Goal: Transaction & Acquisition: Purchase product/service

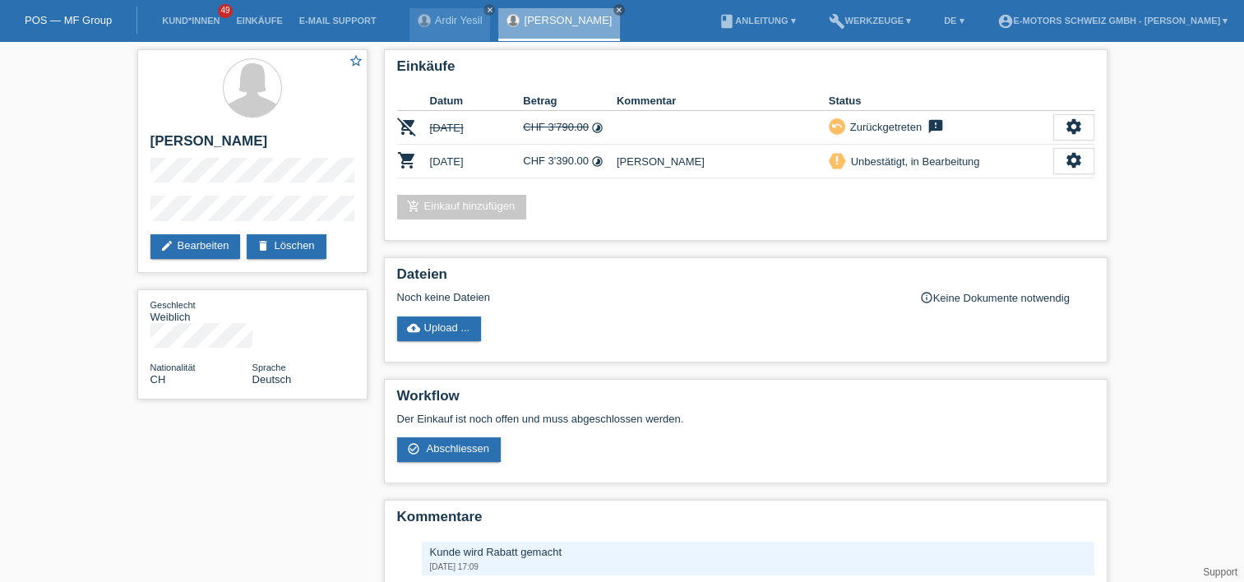
click at [35, 365] on div "star_border Fatma Yesil edit Bearbeiten delete Löschen Geschlecht Weiblich Nati…" at bounding box center [622, 352] width 1244 height 622
click at [486, 6] on icon "close" at bounding box center [489, 10] width 8 height 8
click at [1073, 164] on icon "settings" at bounding box center [1074, 160] width 18 height 18
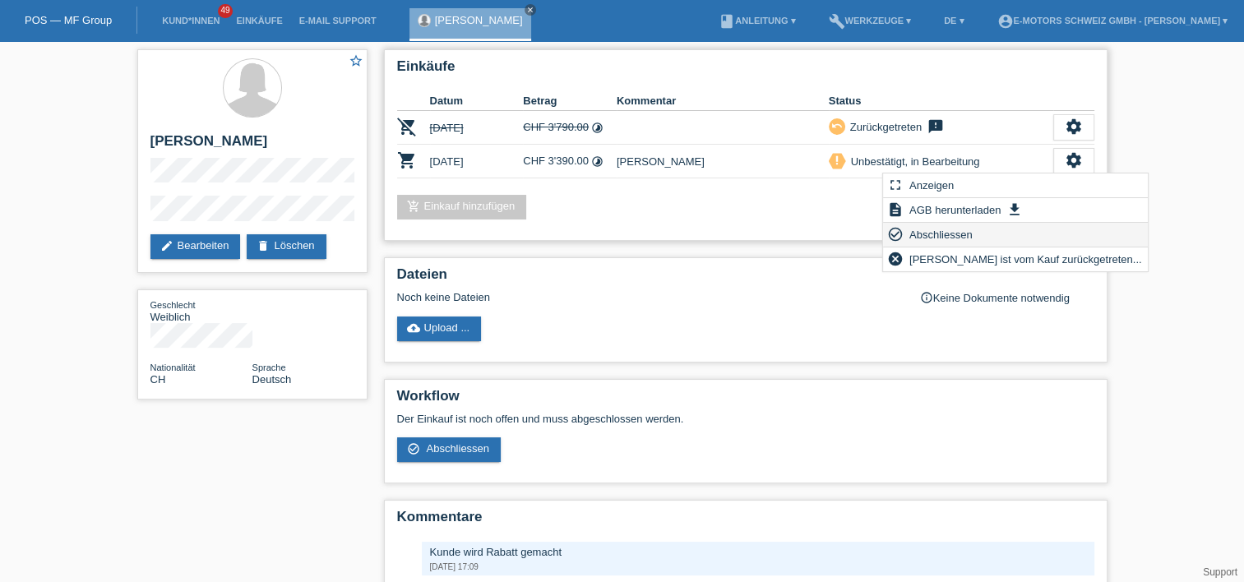
click at [971, 240] on span "Abschliessen" at bounding box center [941, 235] width 68 height 20
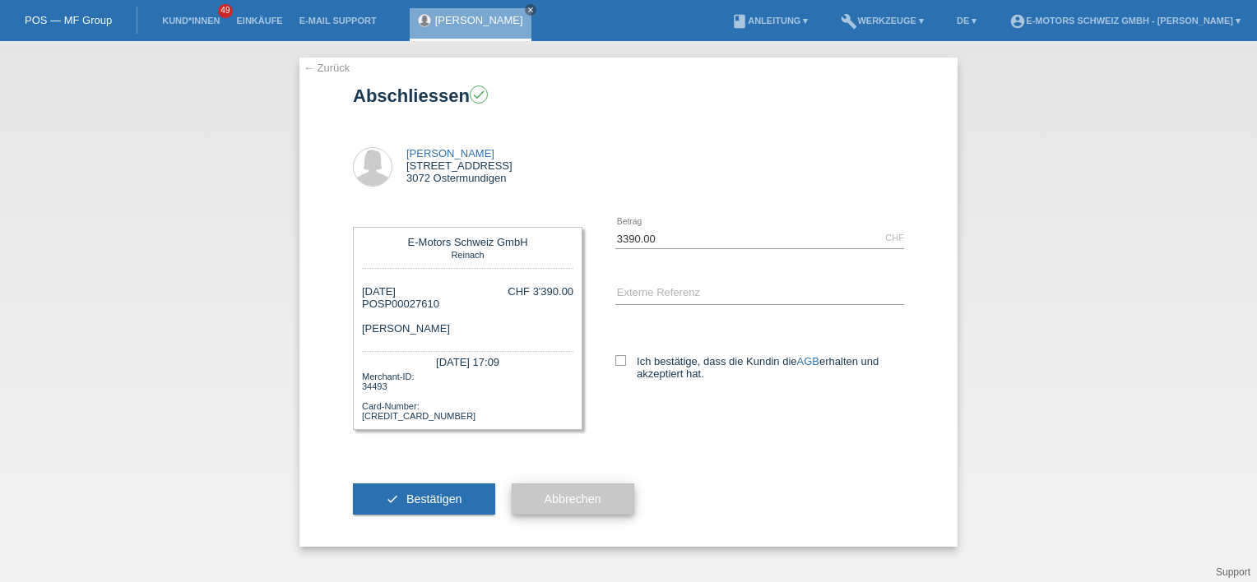
click at [577, 490] on button "Abbrechen" at bounding box center [573, 499] width 123 height 31
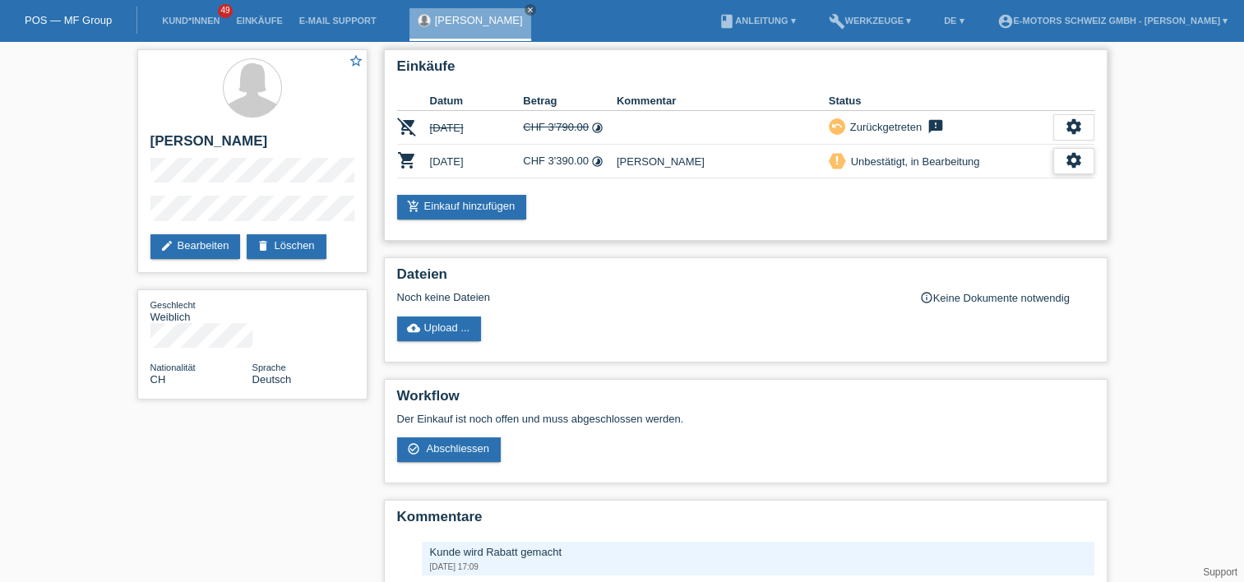
click at [1069, 155] on icon "settings" at bounding box center [1074, 160] width 18 height 18
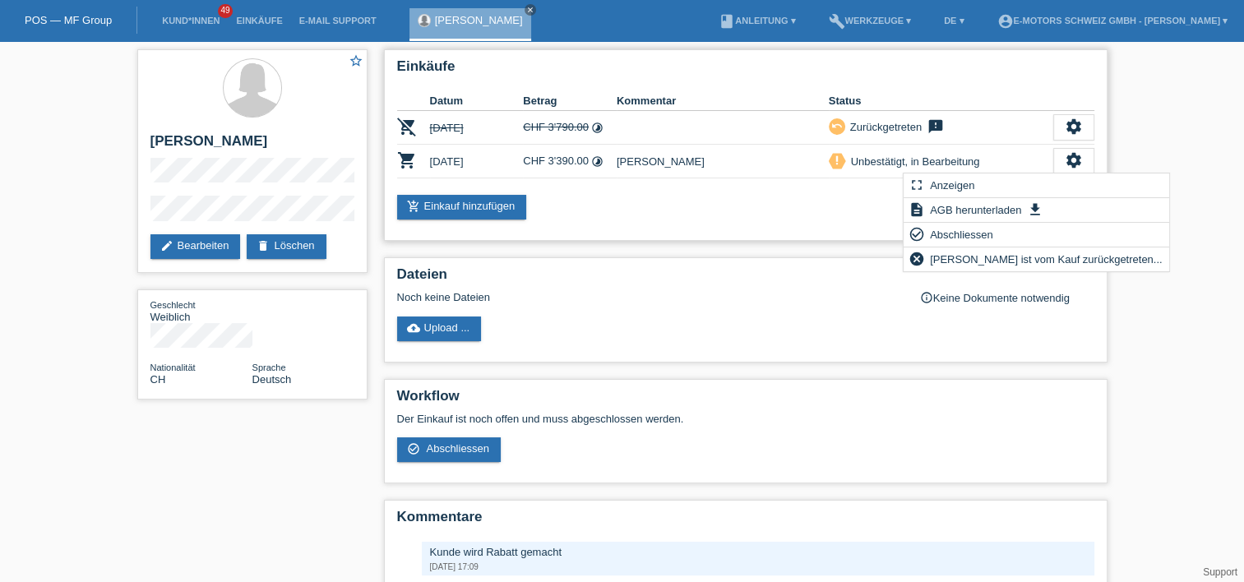
click at [730, 196] on div "add_shopping_cart Einkauf hinzufügen" at bounding box center [745, 207] width 697 height 25
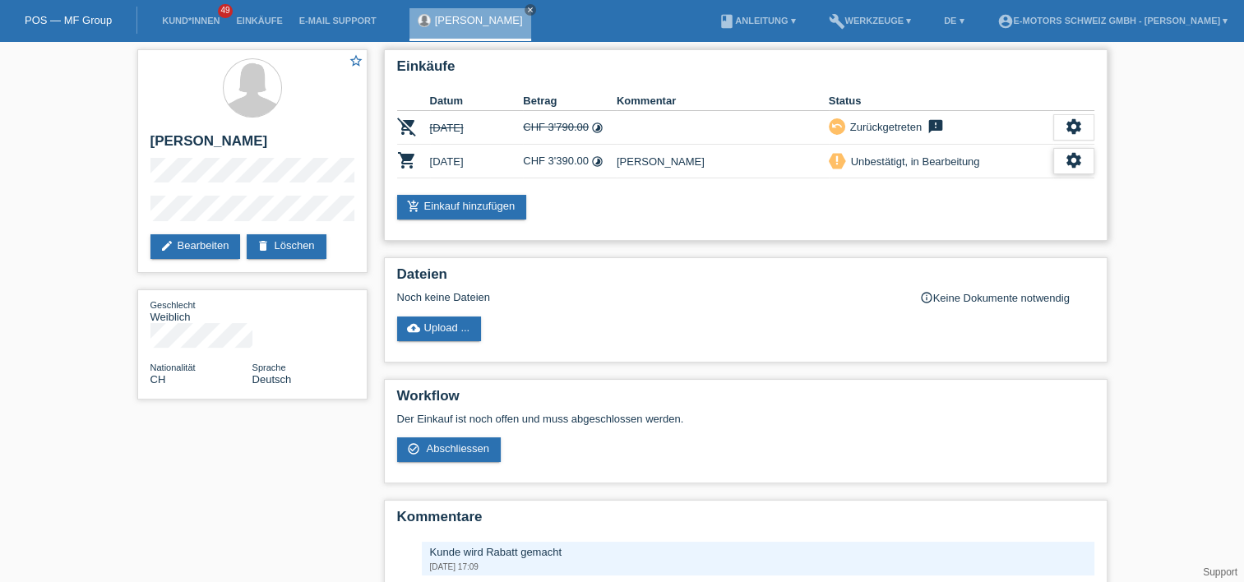
click at [1079, 162] on icon "settings" at bounding box center [1074, 160] width 18 height 18
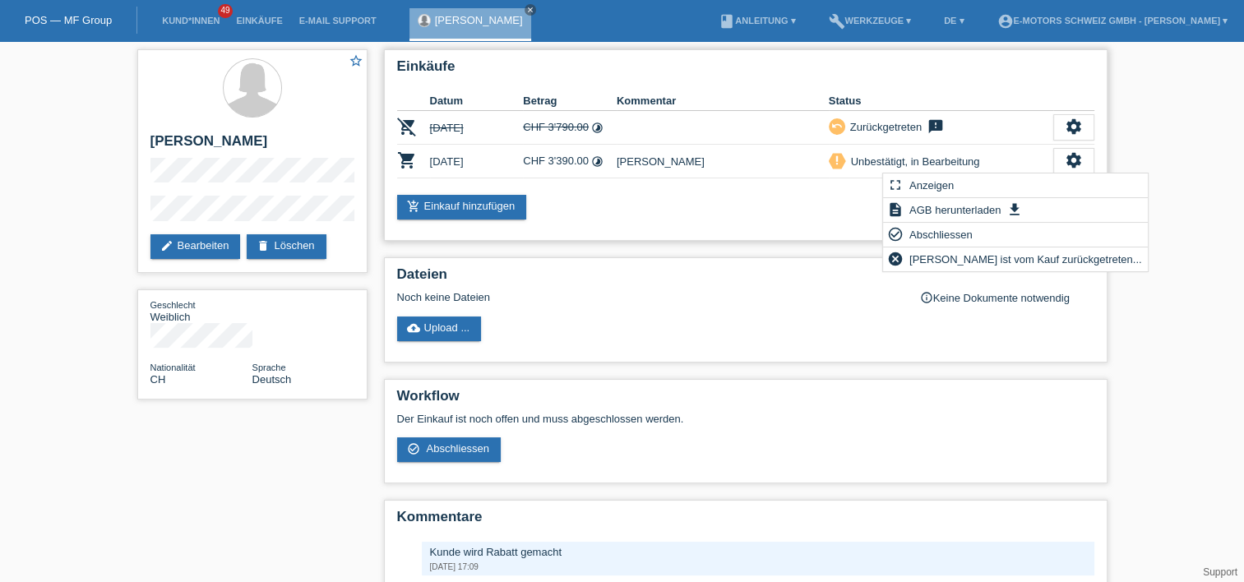
click at [793, 209] on div "add_shopping_cart Einkauf hinzufügen" at bounding box center [745, 207] width 697 height 25
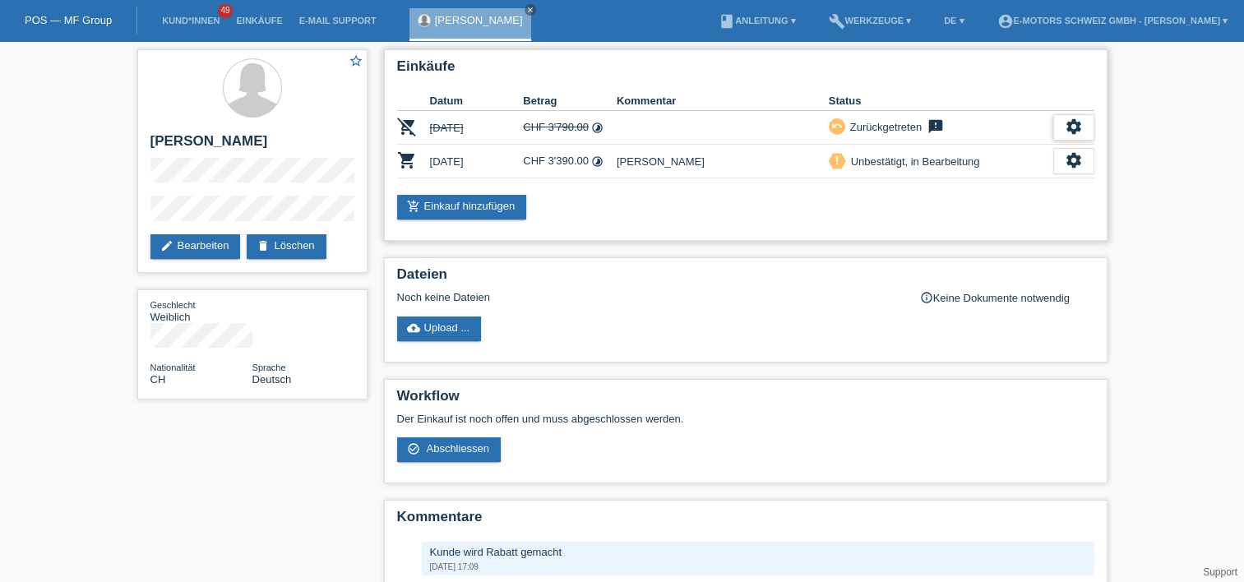
click at [1070, 122] on icon "settings" at bounding box center [1074, 127] width 18 height 18
click at [1073, 128] on icon "settings" at bounding box center [1074, 127] width 18 height 18
click at [1063, 168] on div "settings" at bounding box center [1074, 161] width 41 height 26
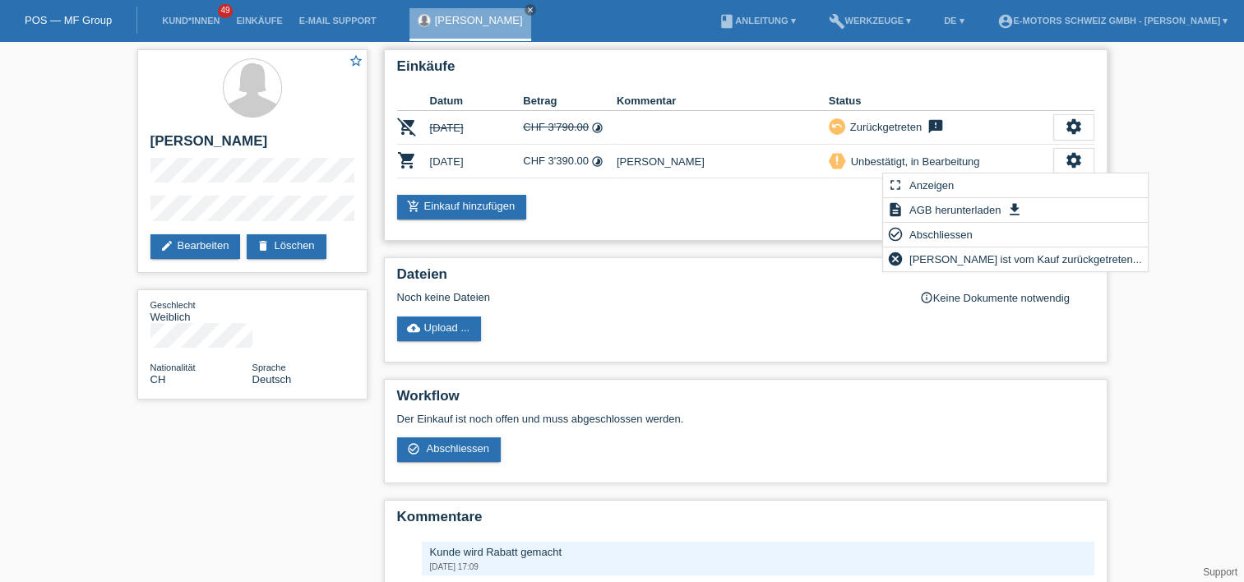
click at [710, 215] on div "add_shopping_cart Einkauf hinzufügen" at bounding box center [745, 207] width 697 height 25
